Goal: Information Seeking & Learning: Learn about a topic

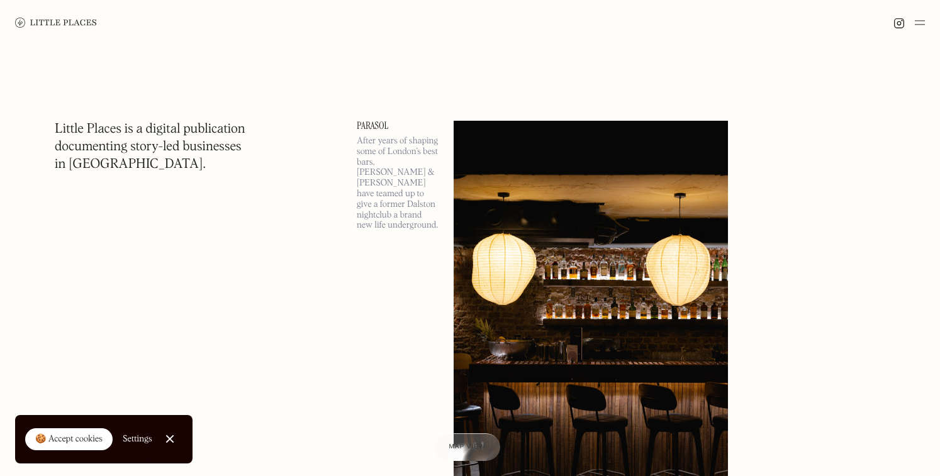
click at [172, 436] on link "Close Cookie Popup" at bounding box center [169, 439] width 25 height 25
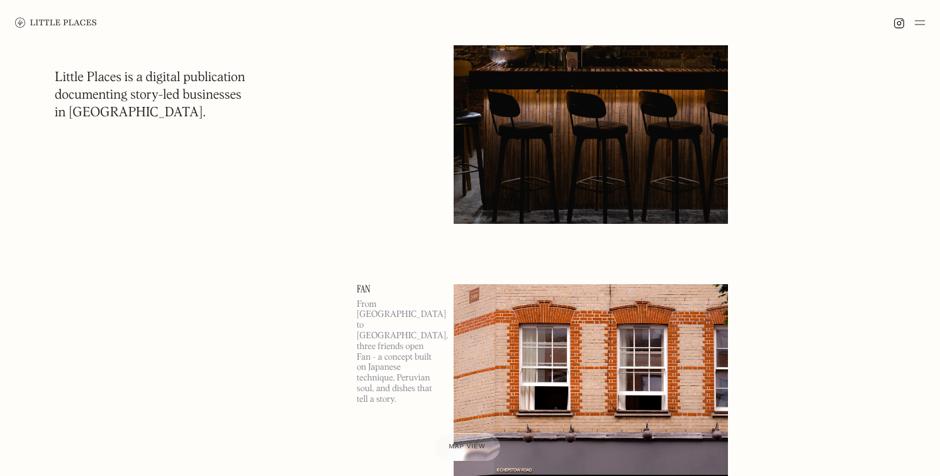
scroll to position [293, 0]
click at [920, 26] on img at bounding box center [920, 22] width 10 height 15
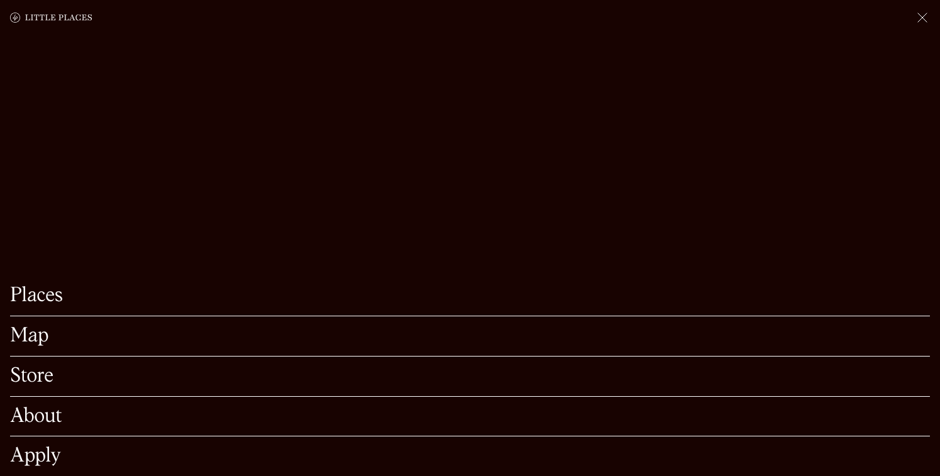
click at [25, 340] on link "Map" at bounding box center [470, 337] width 920 height 20
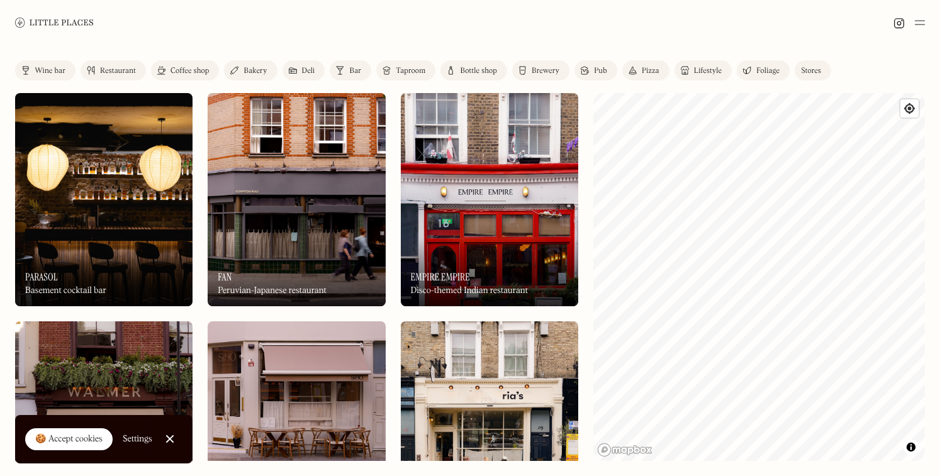
click at [338, 69] on img at bounding box center [340, 70] width 8 height 10
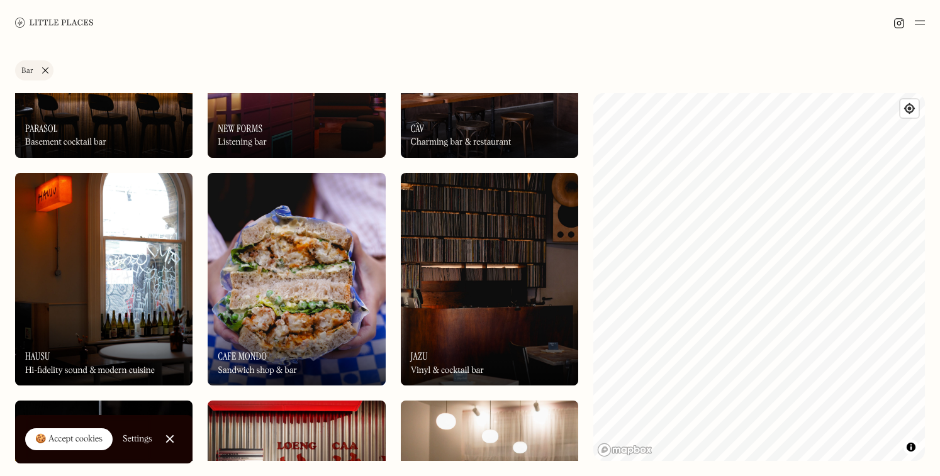
scroll to position [149, 0]
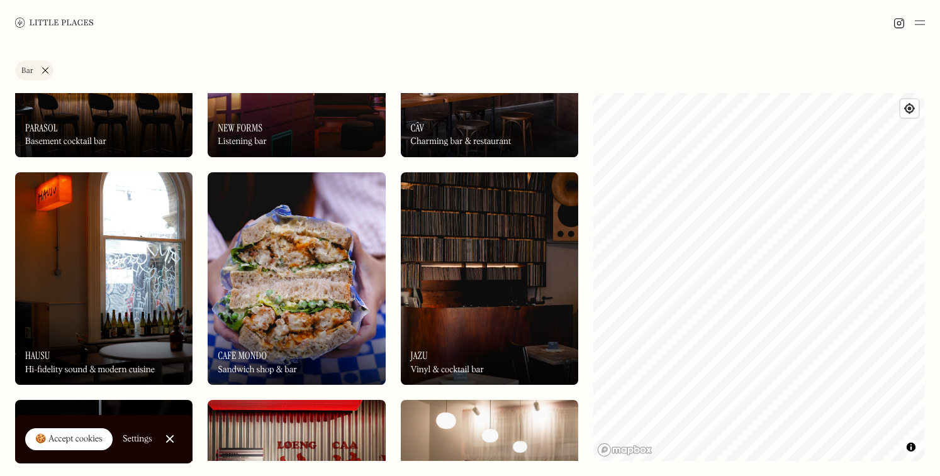
click at [446, 223] on img at bounding box center [489, 278] width 177 height 213
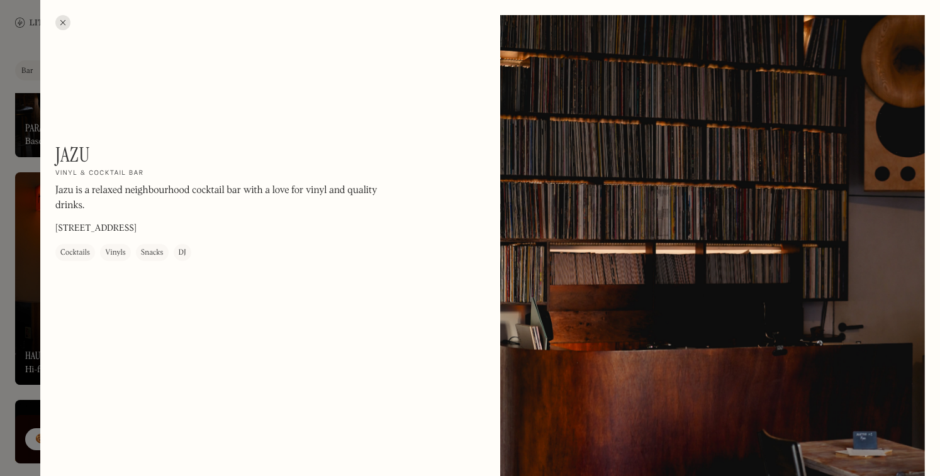
click at [888, 55] on div at bounding box center [712, 280] width 425 height 531
click at [61, 25] on div at bounding box center [62, 22] width 15 height 15
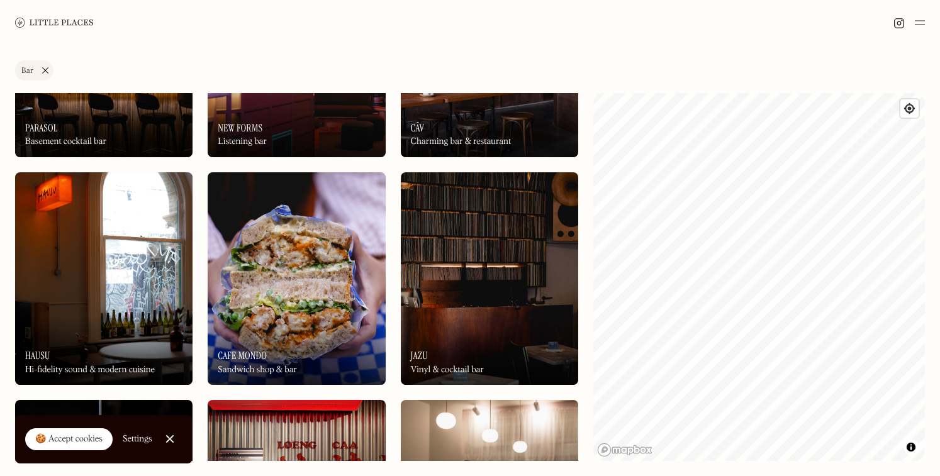
click at [442, 115] on div "On Our Radar Câv Charming bar & restaurant" at bounding box center [489, 122] width 177 height 69
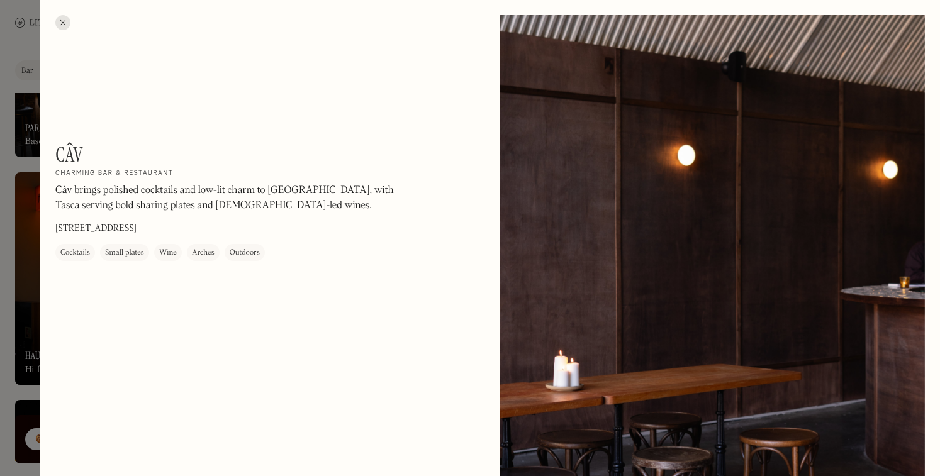
click at [63, 23] on div at bounding box center [62, 22] width 15 height 15
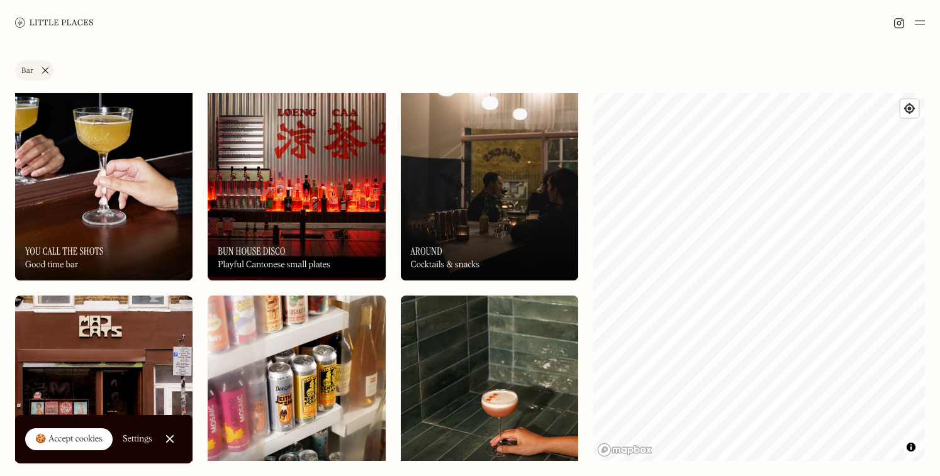
scroll to position [483, 0]
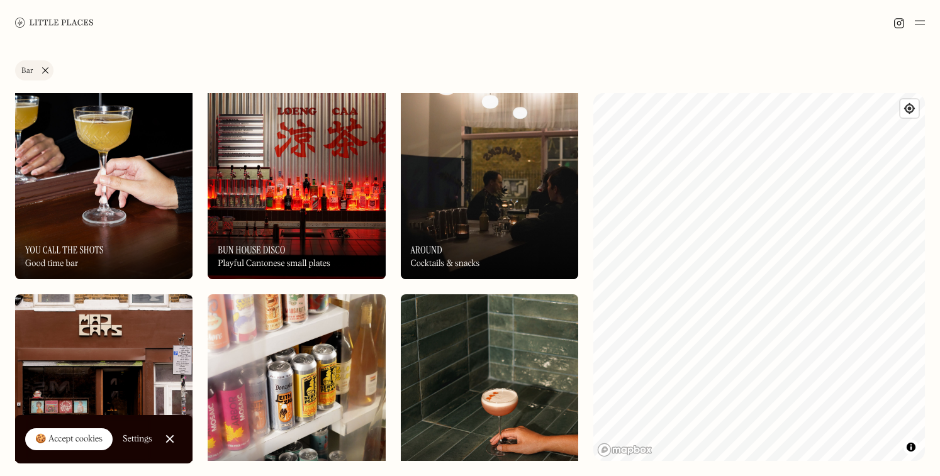
click at [540, 231] on div "On Our Radar Around Cocktails & snacks" at bounding box center [489, 244] width 177 height 69
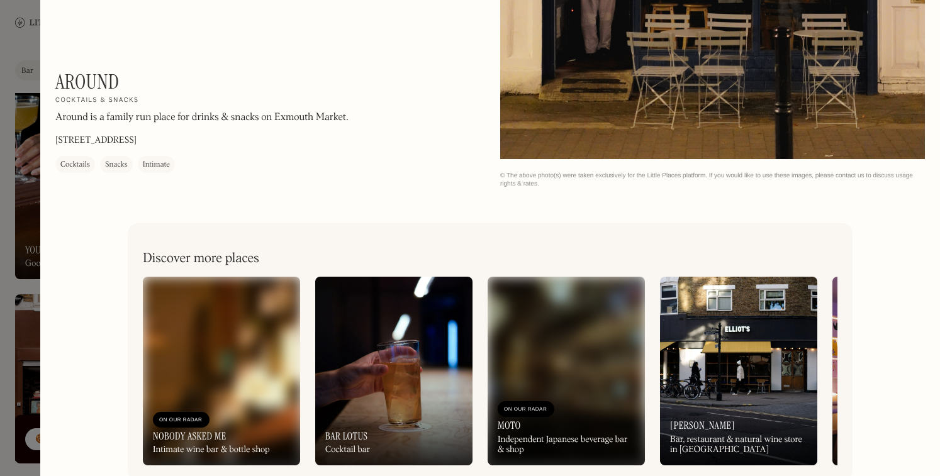
scroll to position [2034, 0]
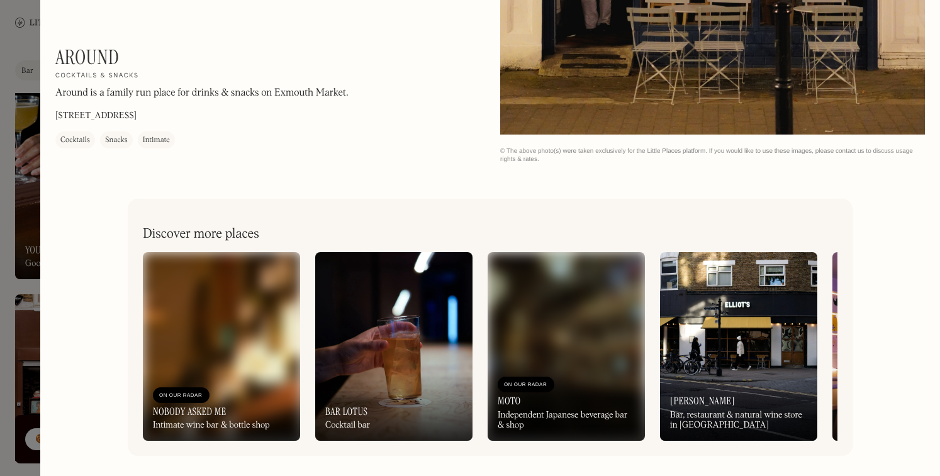
click at [189, 379] on div "On Our Radar Nobody Asked Me Intimate wine bar & bottle shop" at bounding box center [221, 406] width 157 height 69
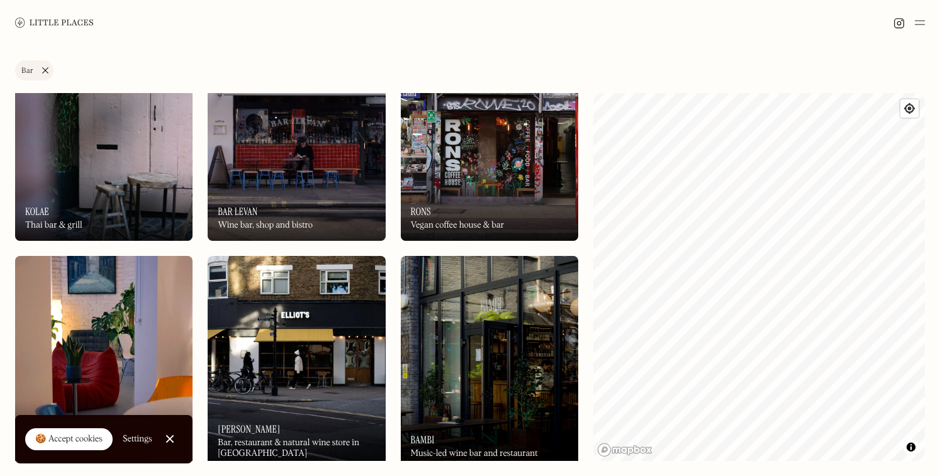
scroll to position [1213, 0]
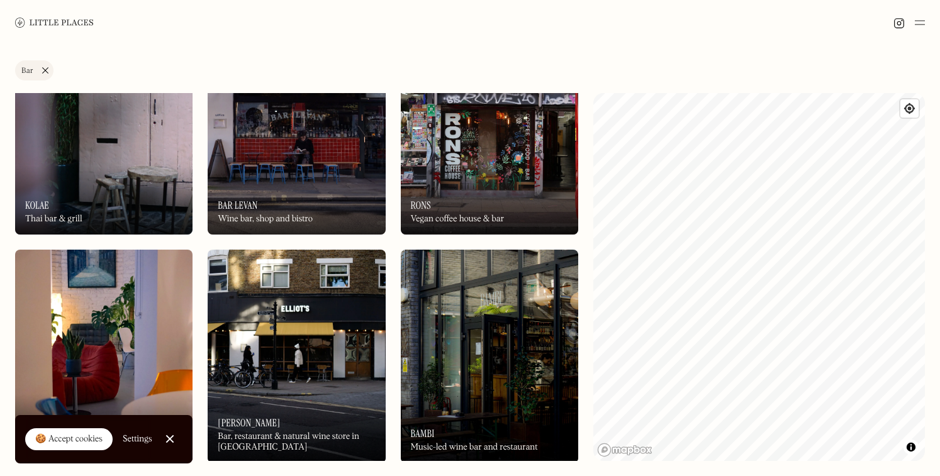
click at [290, 184] on div "On Our Radar [PERSON_NAME] Wine bar, shop and bistro" at bounding box center [296, 199] width 177 height 69
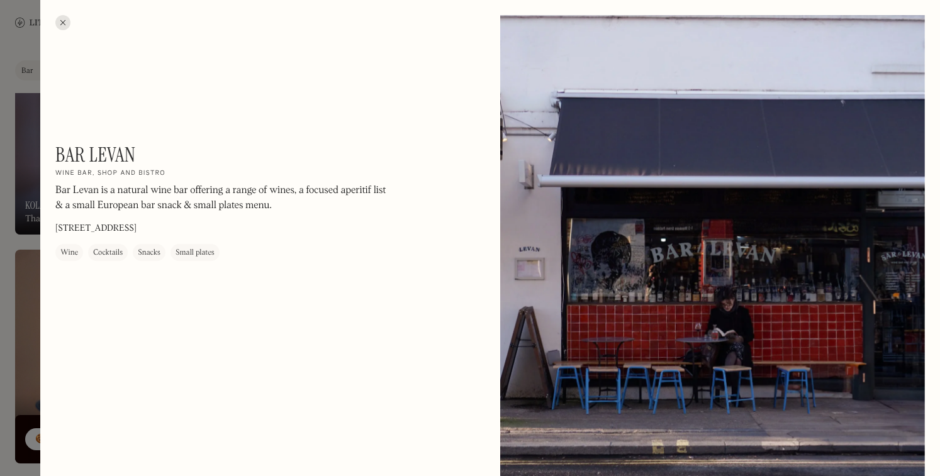
click at [66, 23] on div at bounding box center [62, 22] width 15 height 15
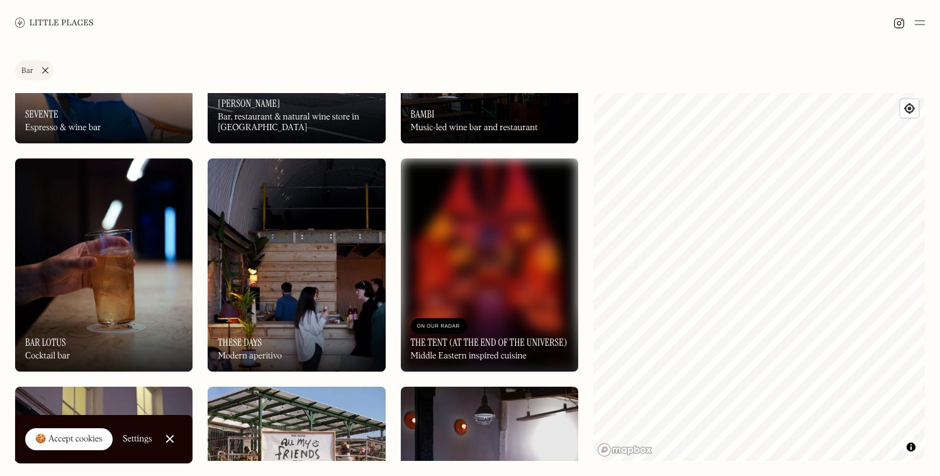
scroll to position [1534, 0]
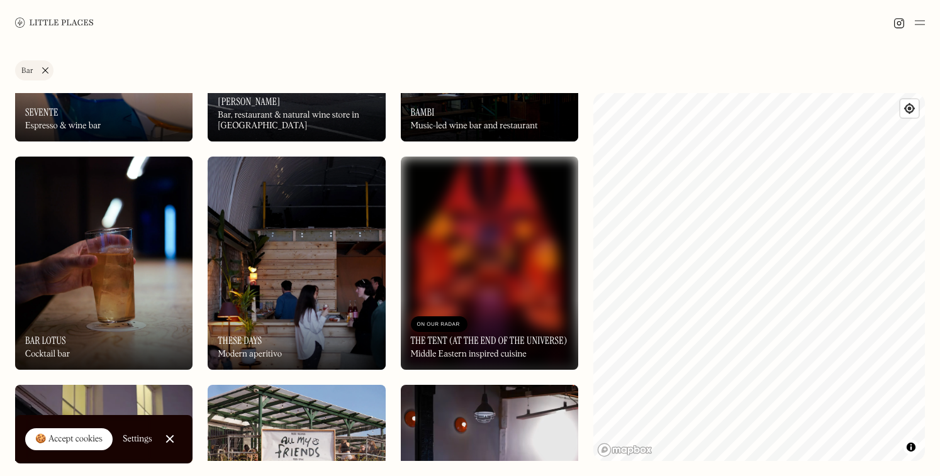
click at [91, 273] on img at bounding box center [103, 263] width 177 height 213
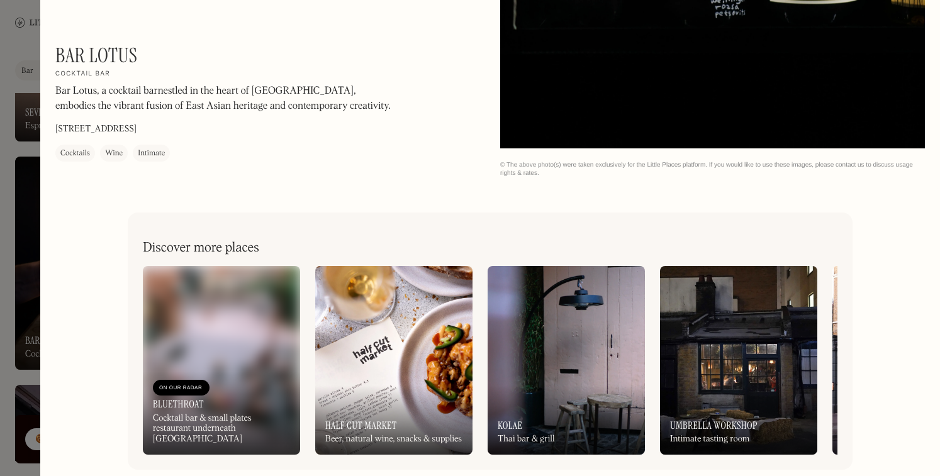
scroll to position [2557, 0]
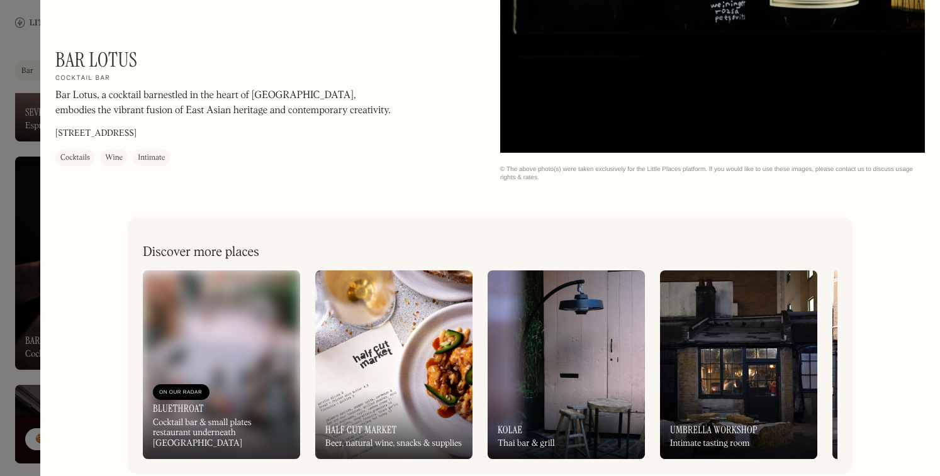
click at [22, 110] on div at bounding box center [470, 238] width 940 height 476
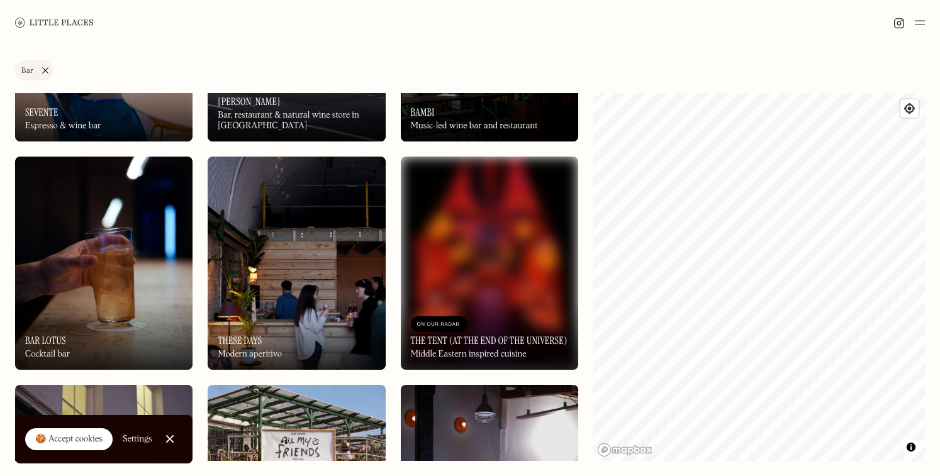
click at [250, 299] on img at bounding box center [296, 263] width 177 height 213
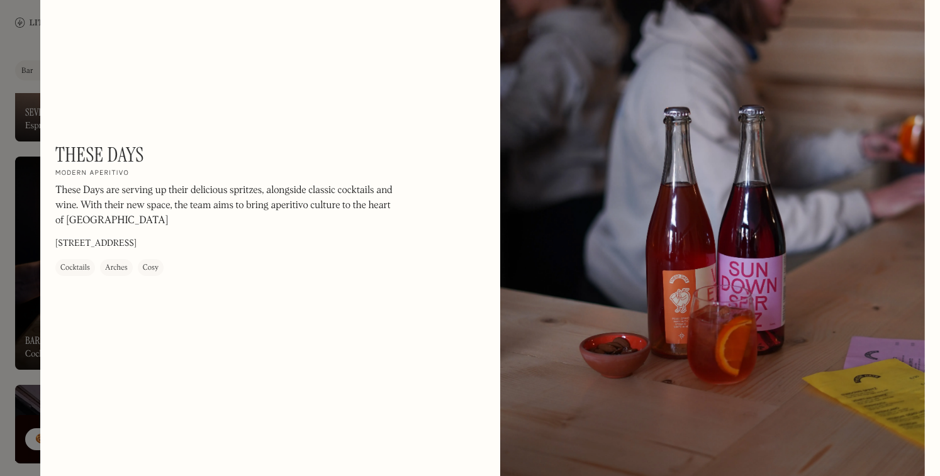
scroll to position [858, 0]
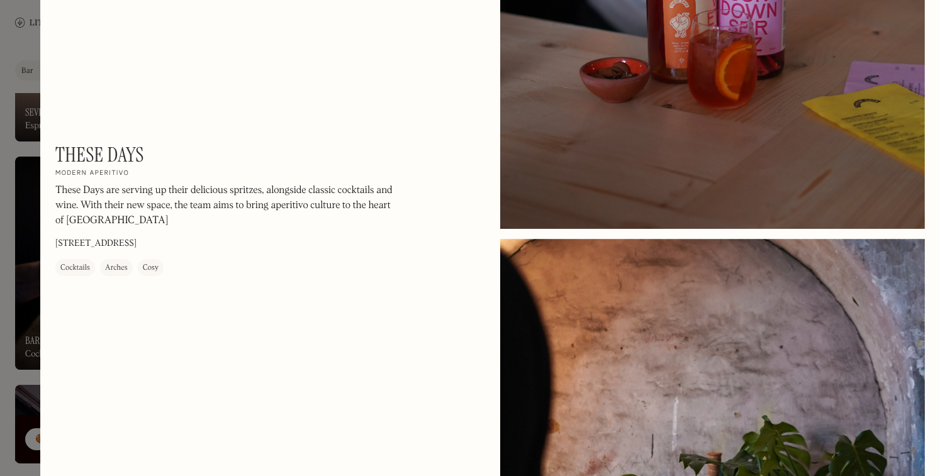
click at [14, 286] on div at bounding box center [470, 238] width 940 height 476
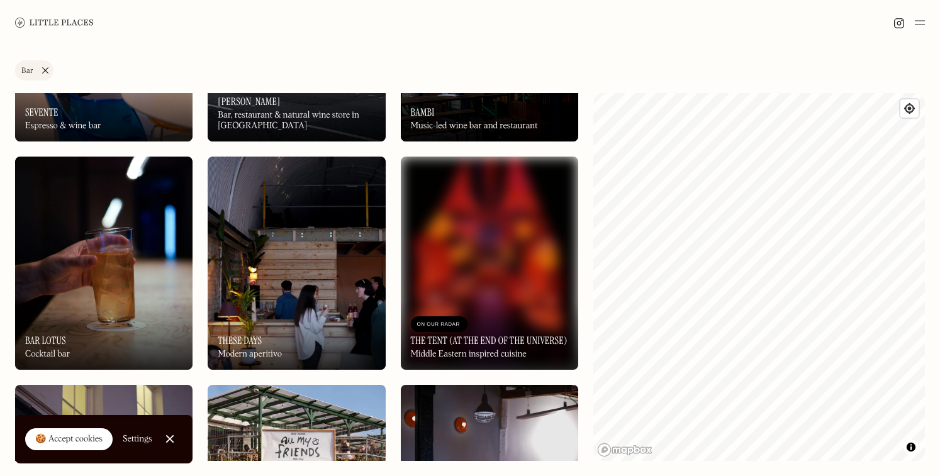
click at [13, 289] on div "Label Bar Wine bar Restaurant Coffee shop Bakery Deli Bar Taproom Bottle shop B…" at bounding box center [470, 260] width 940 height 431
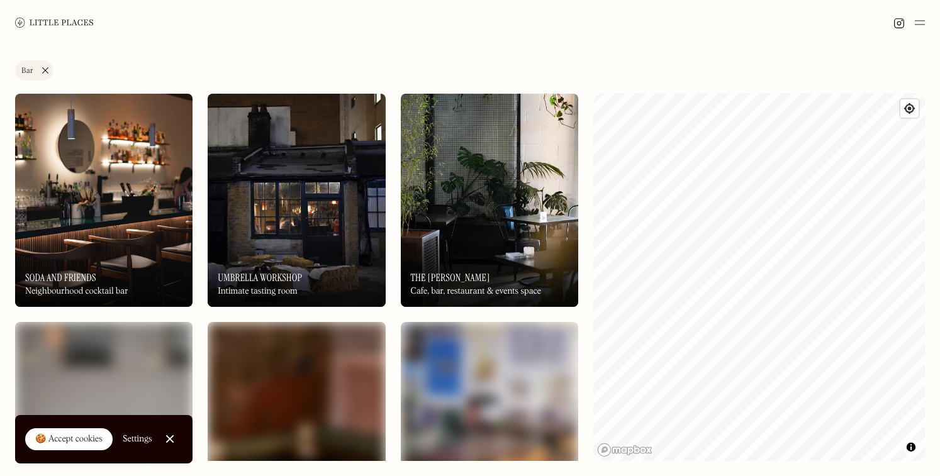
scroll to position [2270, 0]
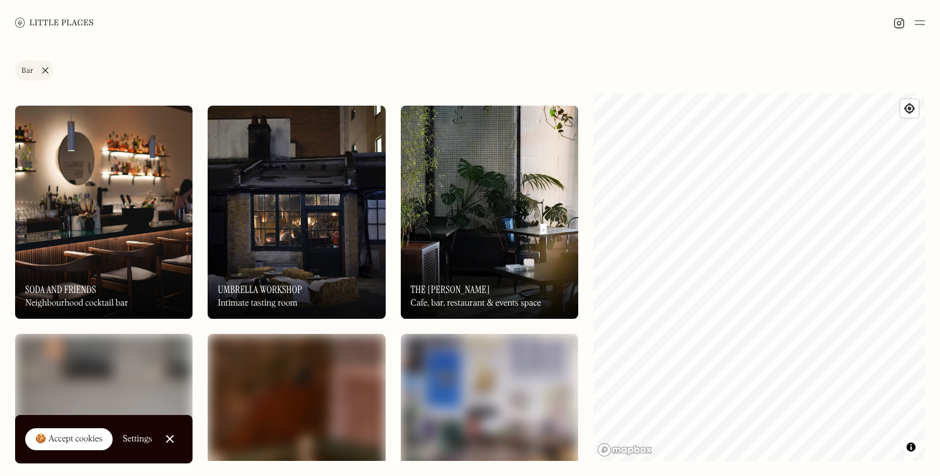
click at [113, 242] on img at bounding box center [103, 212] width 177 height 213
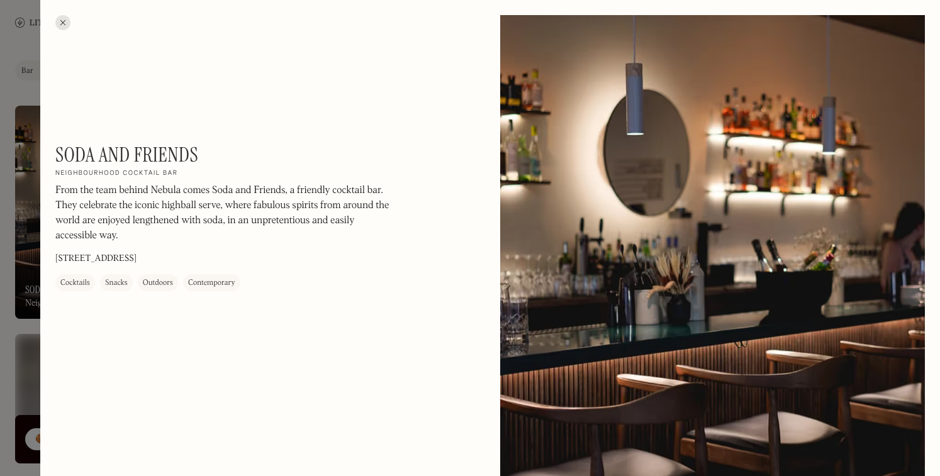
click at [20, 255] on div at bounding box center [470, 238] width 940 height 476
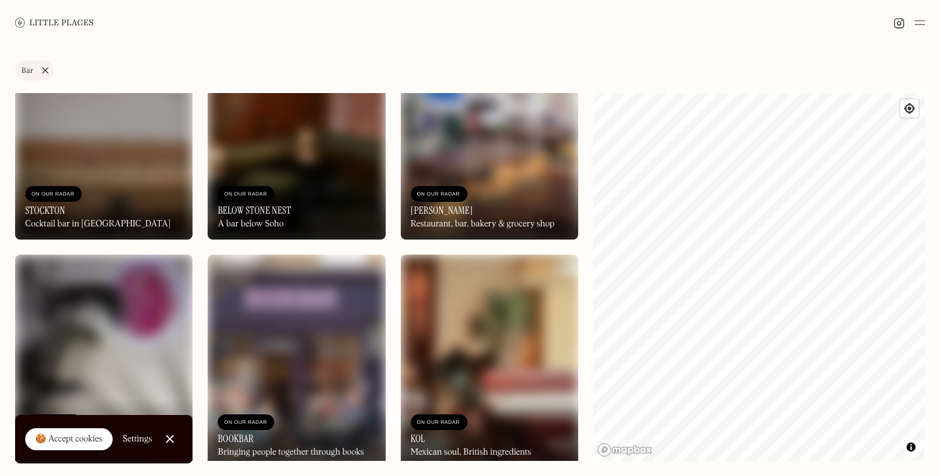
scroll to position [2571, 0]
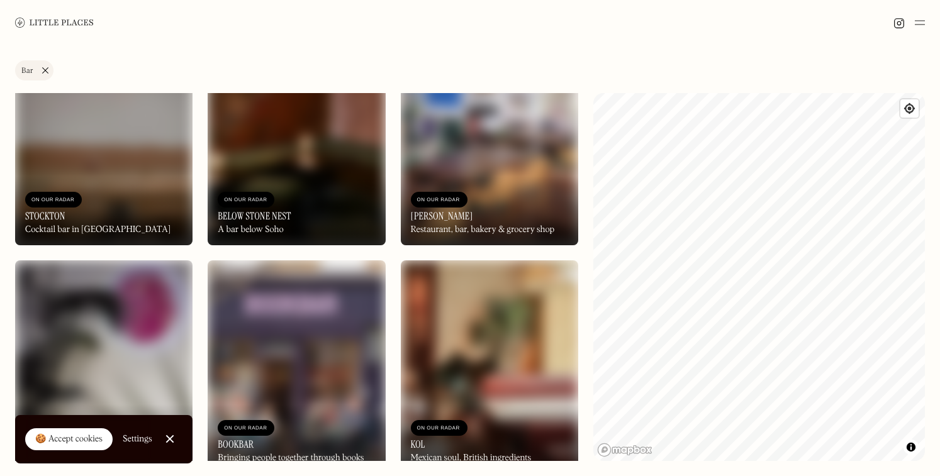
click at [331, 169] on img at bounding box center [296, 139] width 177 height 213
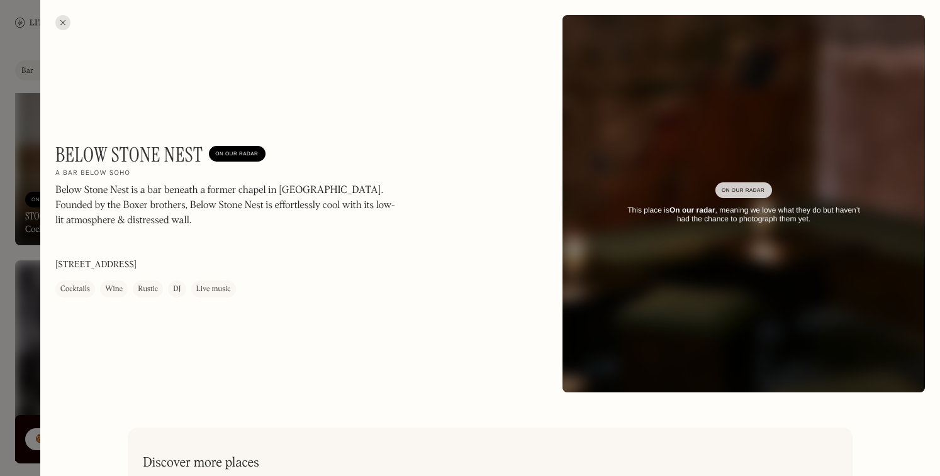
click at [64, 24] on div at bounding box center [62, 22] width 15 height 15
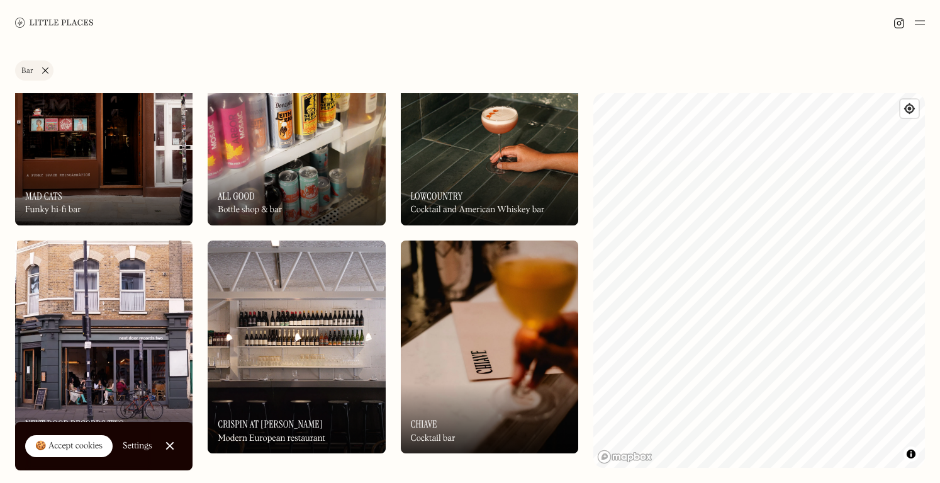
scroll to position [649, 0]
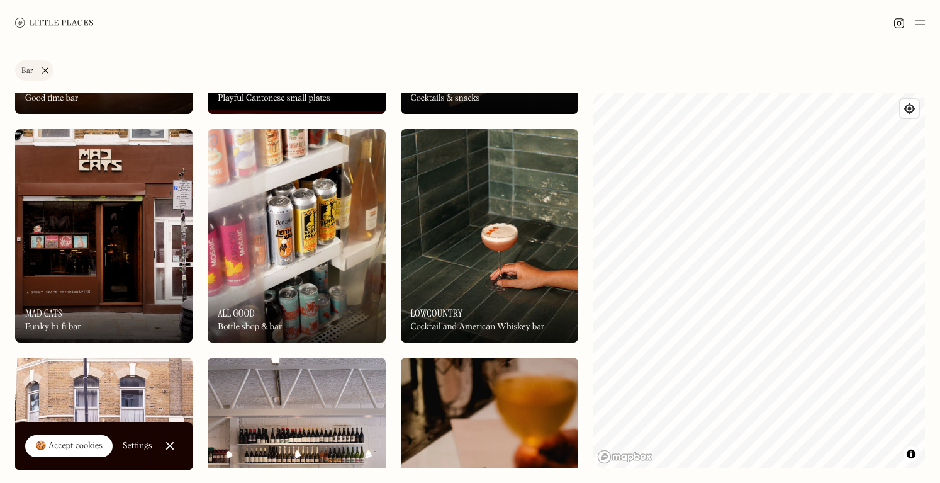
click at [495, 278] on div "On Our Radar Lowcountry Cocktail and American Whiskey bar" at bounding box center [489, 307] width 177 height 69
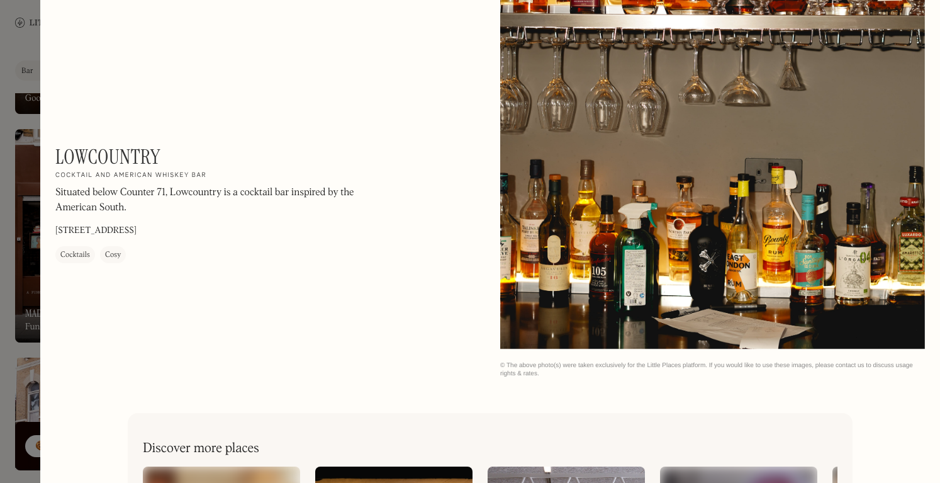
scroll to position [1487, 0]
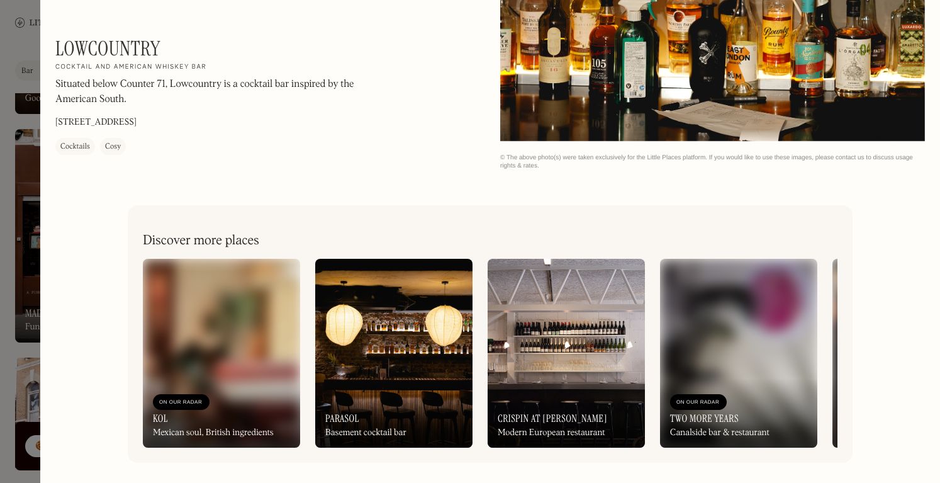
click at [21, 363] on div at bounding box center [470, 241] width 940 height 483
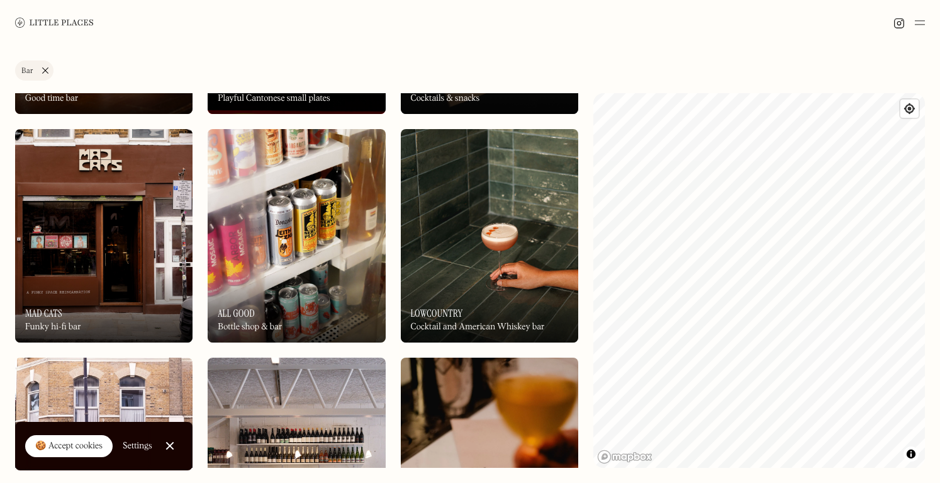
click at [123, 252] on img at bounding box center [103, 235] width 177 height 213
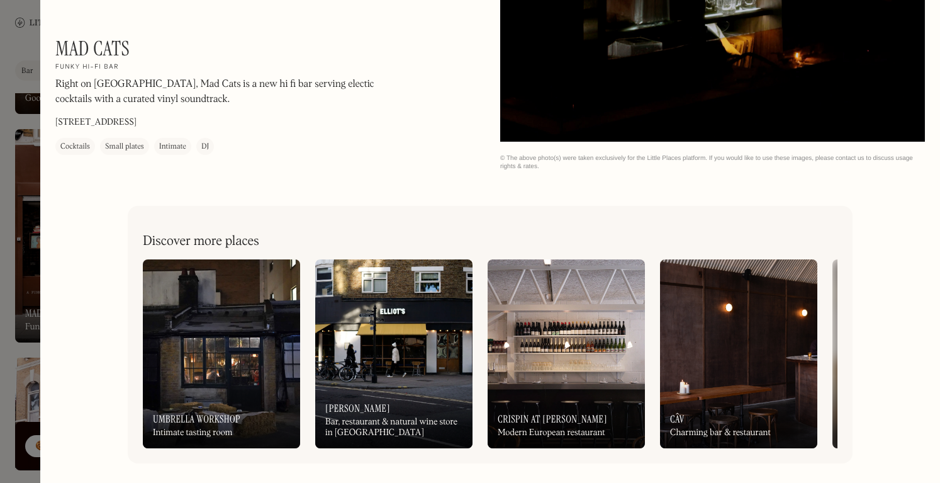
scroll to position [944, 0]
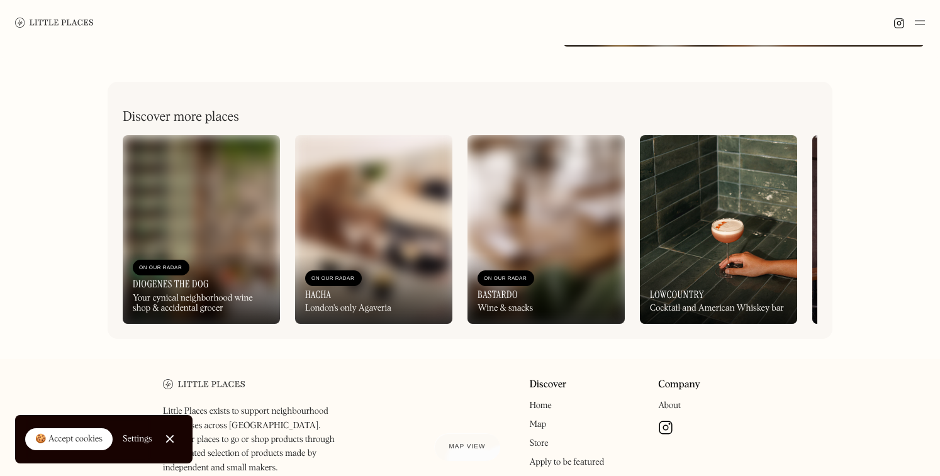
scroll to position [410, 0]
